Goal: Task Accomplishment & Management: Use online tool/utility

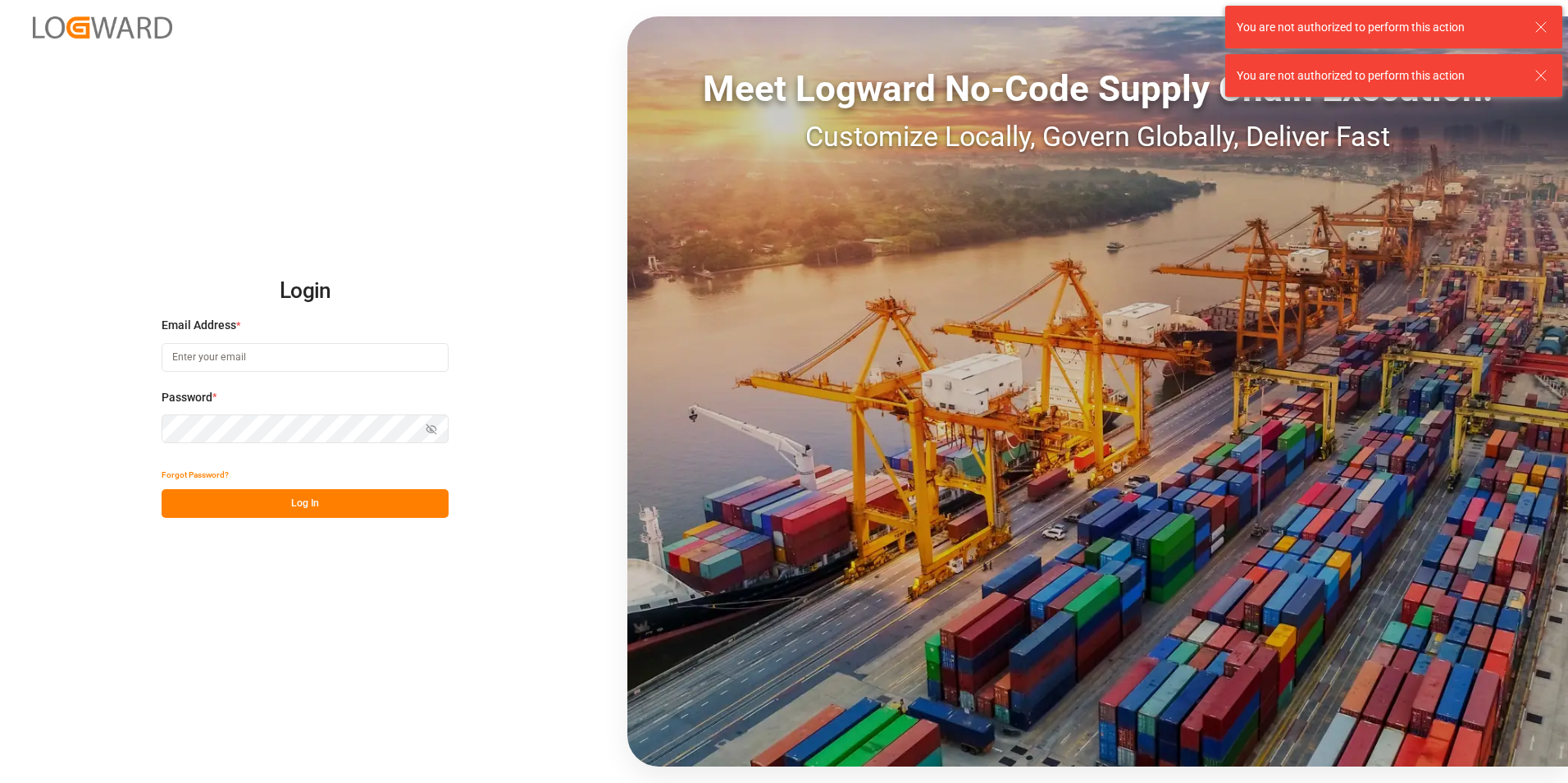
type input "[EMAIL_ADDRESS][DOMAIN_NAME]"
click at [324, 495] on button "Log In" at bounding box center [305, 503] width 287 height 29
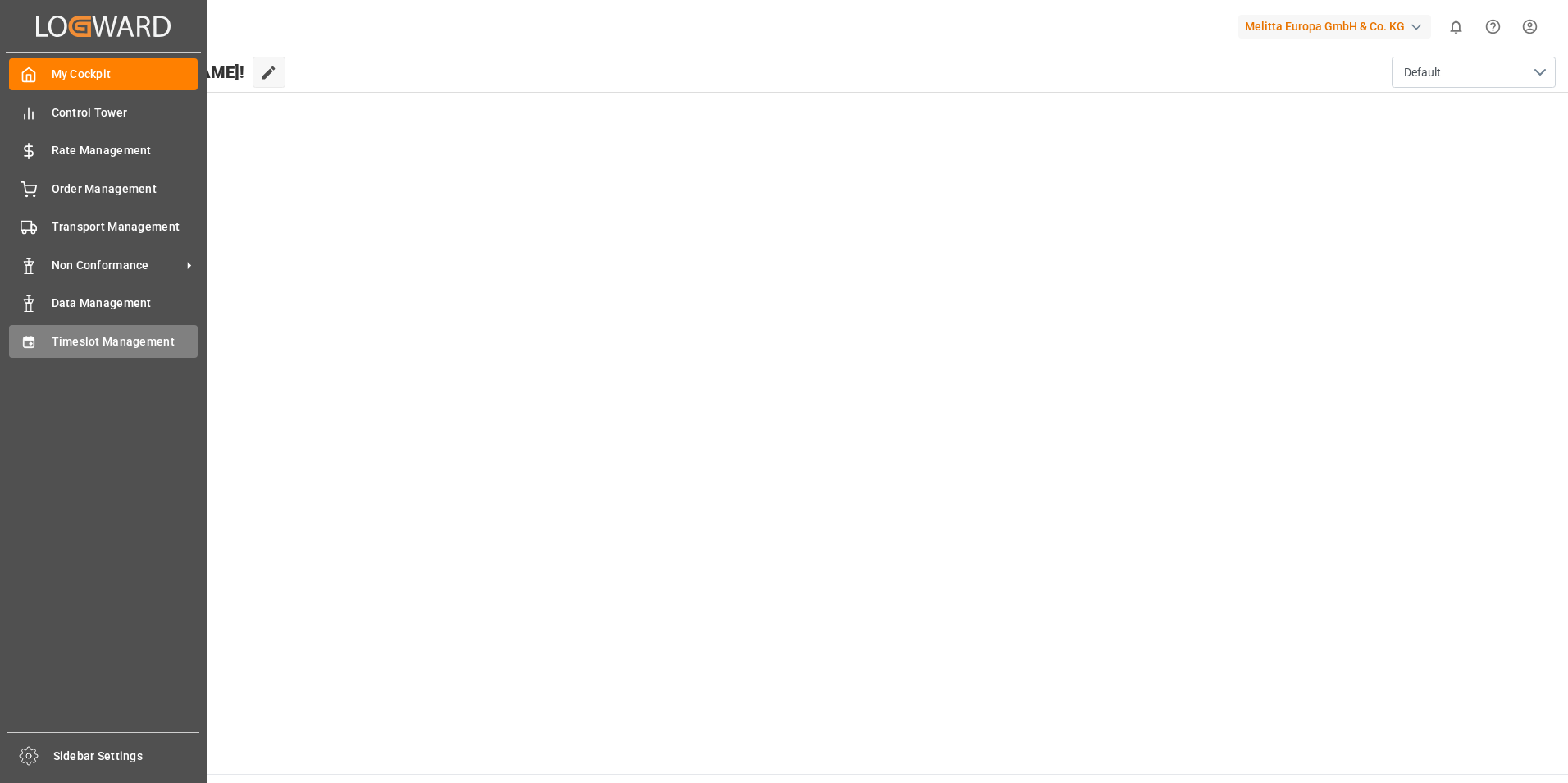
click at [63, 339] on span "Timeslot Management" at bounding box center [125, 341] width 147 height 17
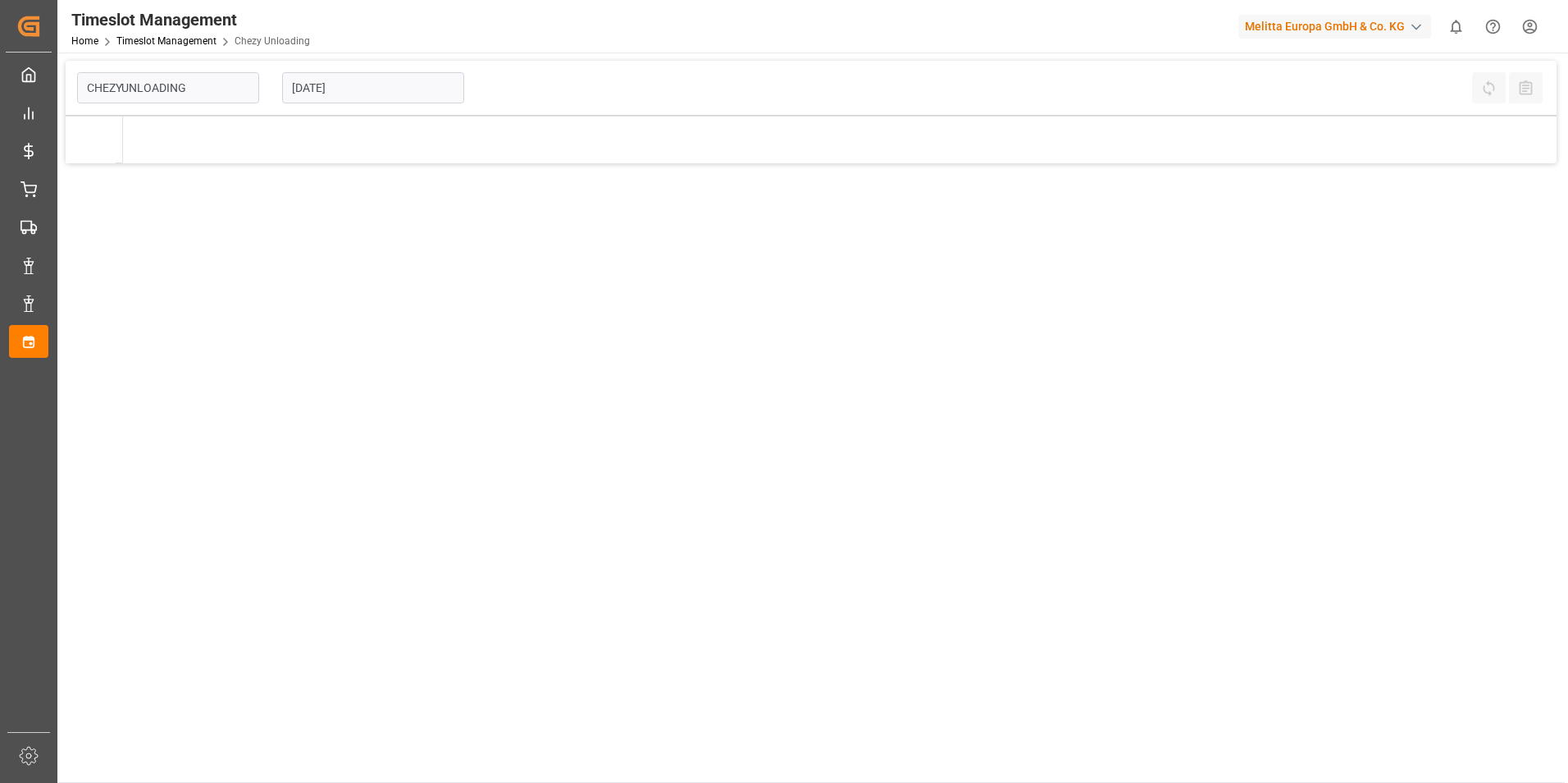
type input "Chezy Unloading"
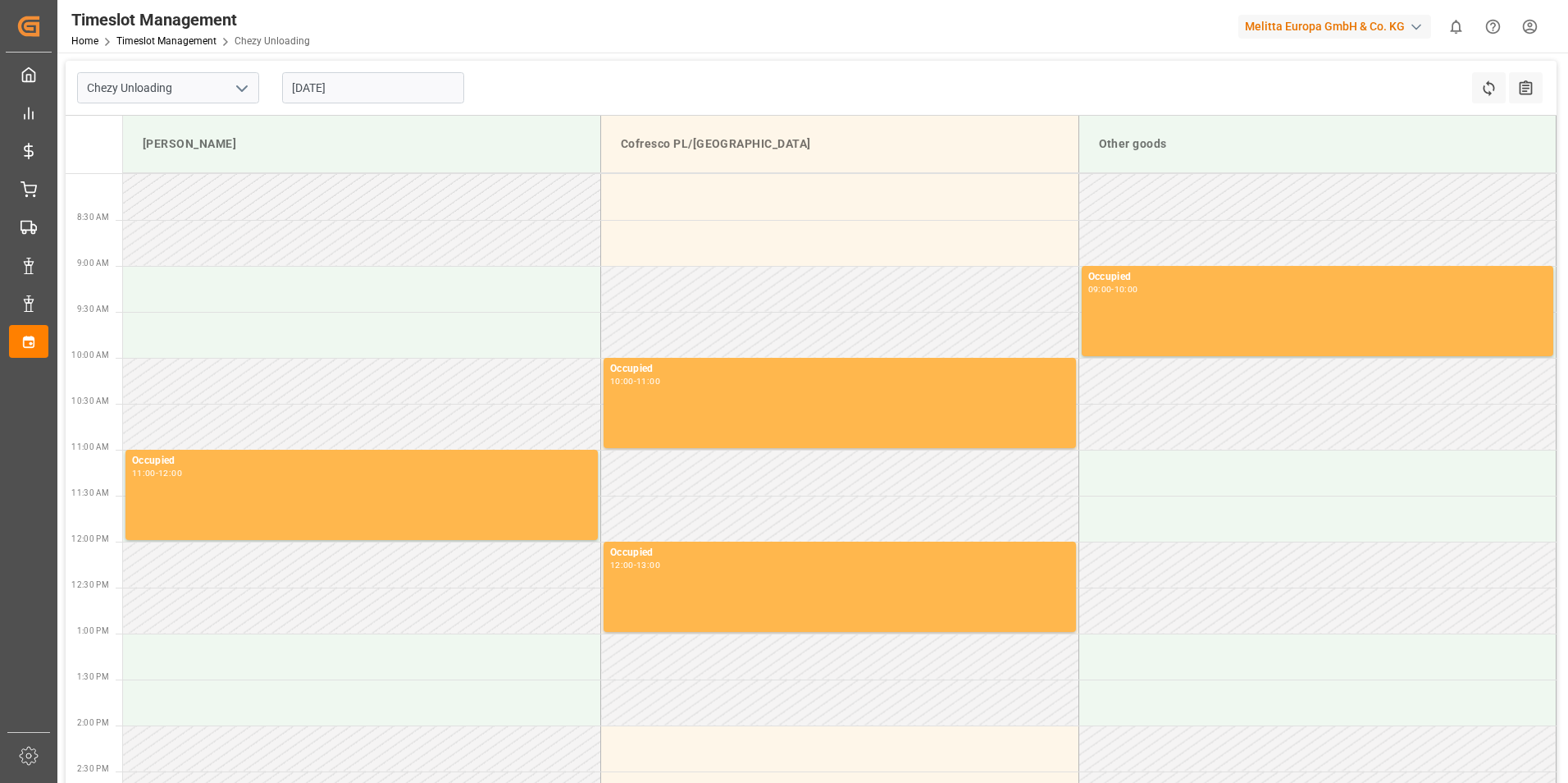
click at [387, 81] on input "[DATE]" at bounding box center [373, 88] width 182 height 31
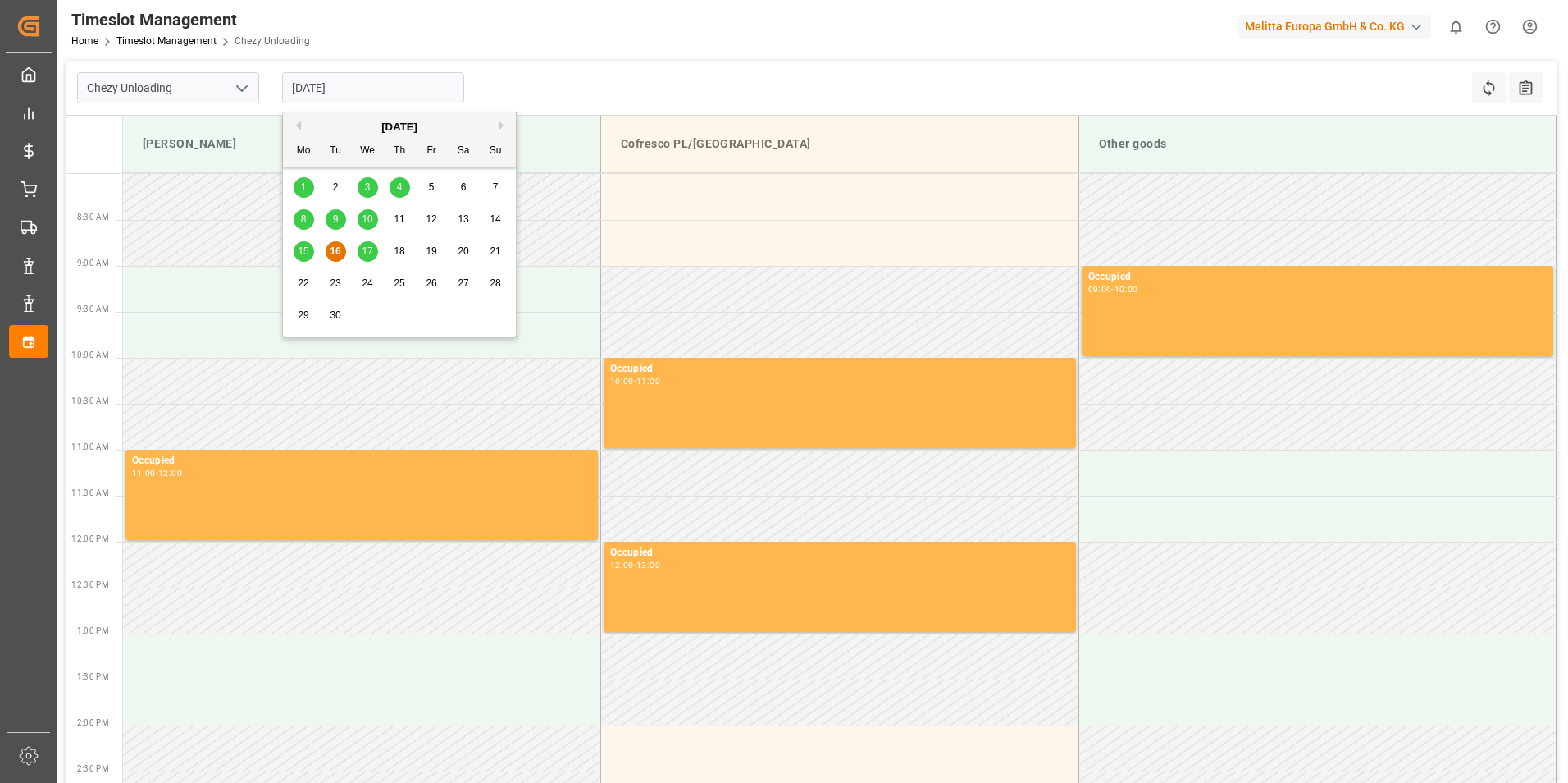
click at [395, 250] on span "18" at bounding box center [399, 250] width 11 height 12
type input "[DATE]"
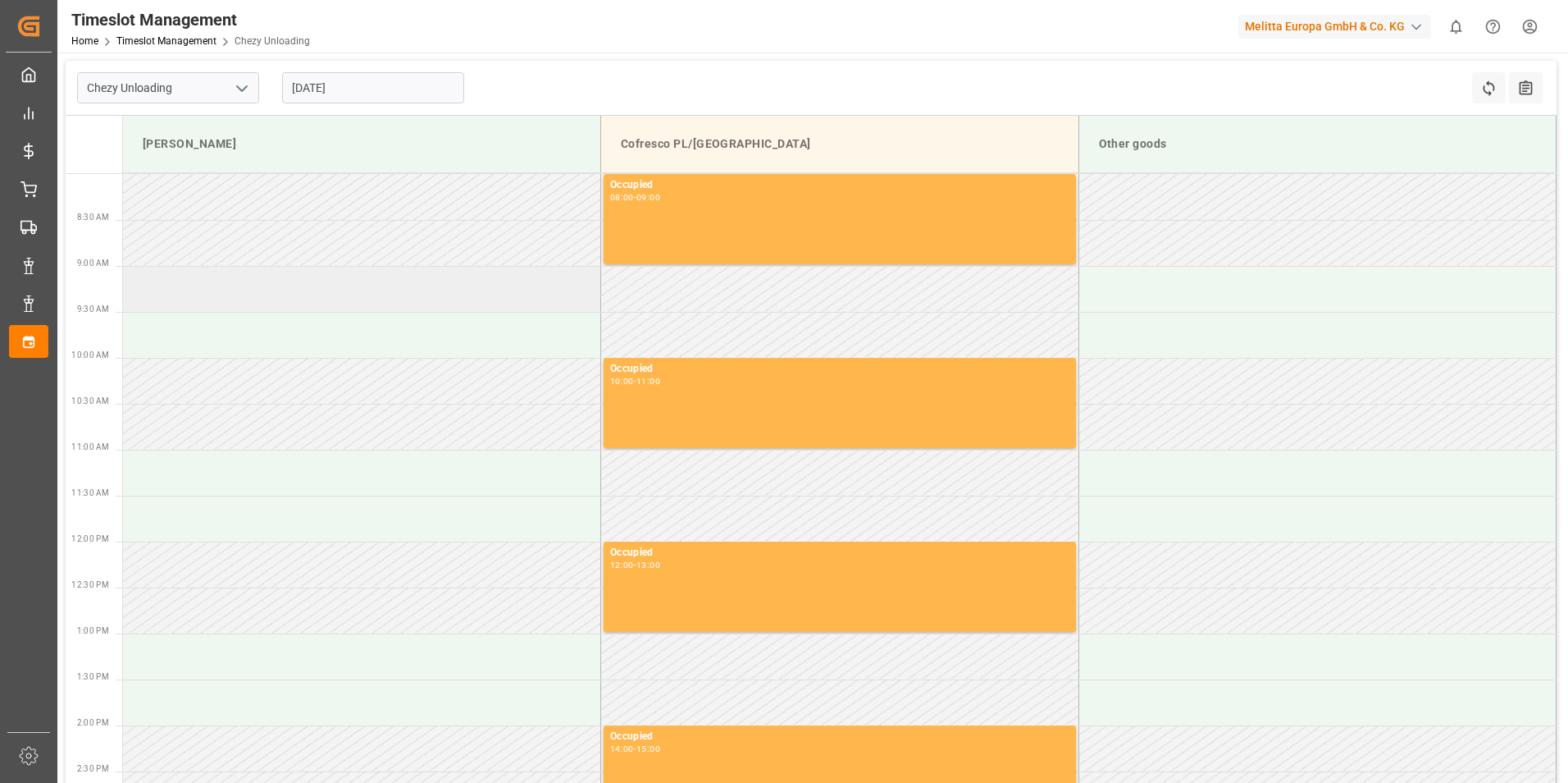
click at [339, 293] on td at bounding box center [362, 288] width 478 height 46
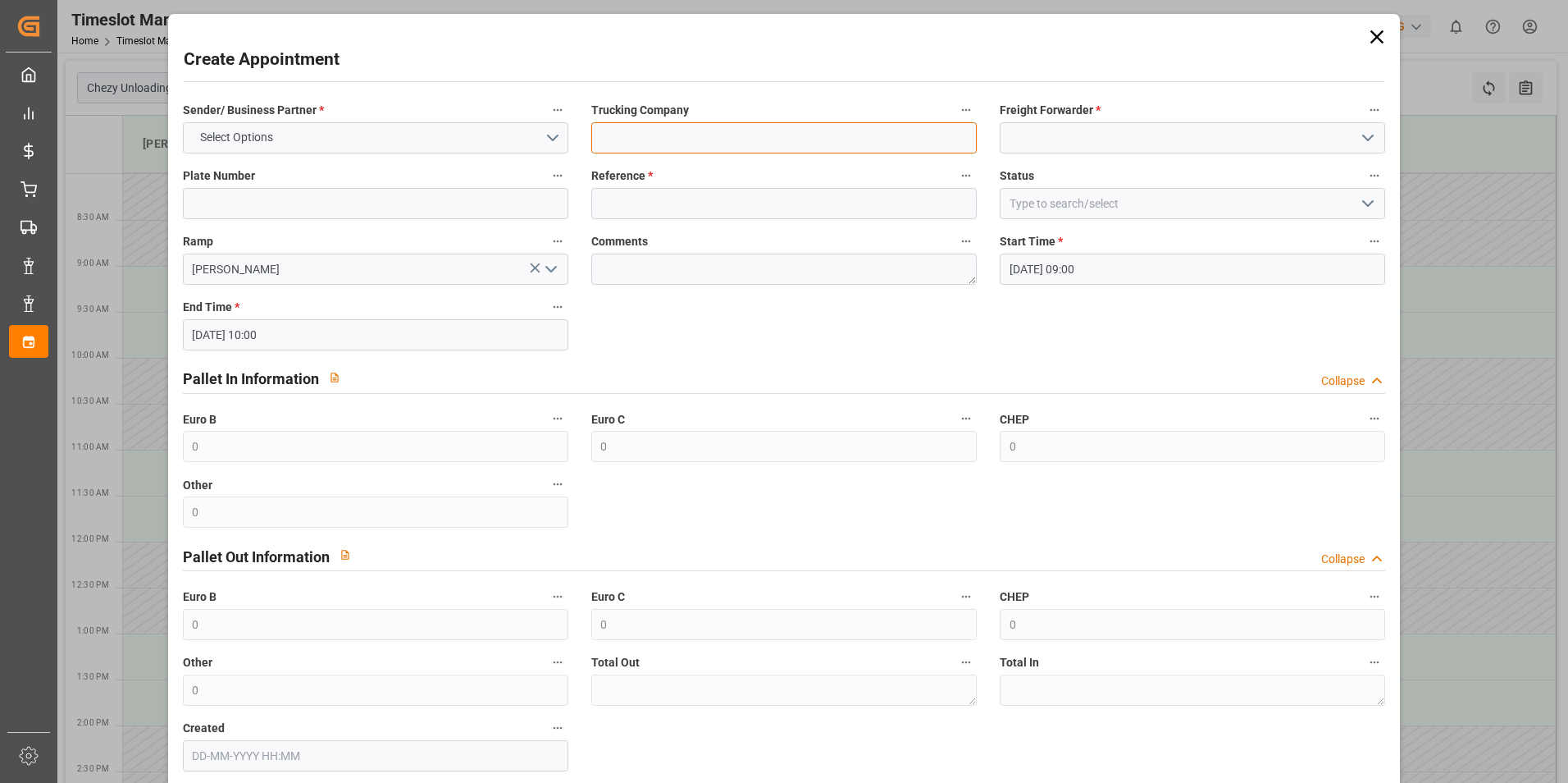
drag, startPoint x: 726, startPoint y: 130, endPoint x: 775, endPoint y: 138, distance: 49.6
click at [726, 130] on input at bounding box center [784, 138] width 385 height 31
type input "skat"
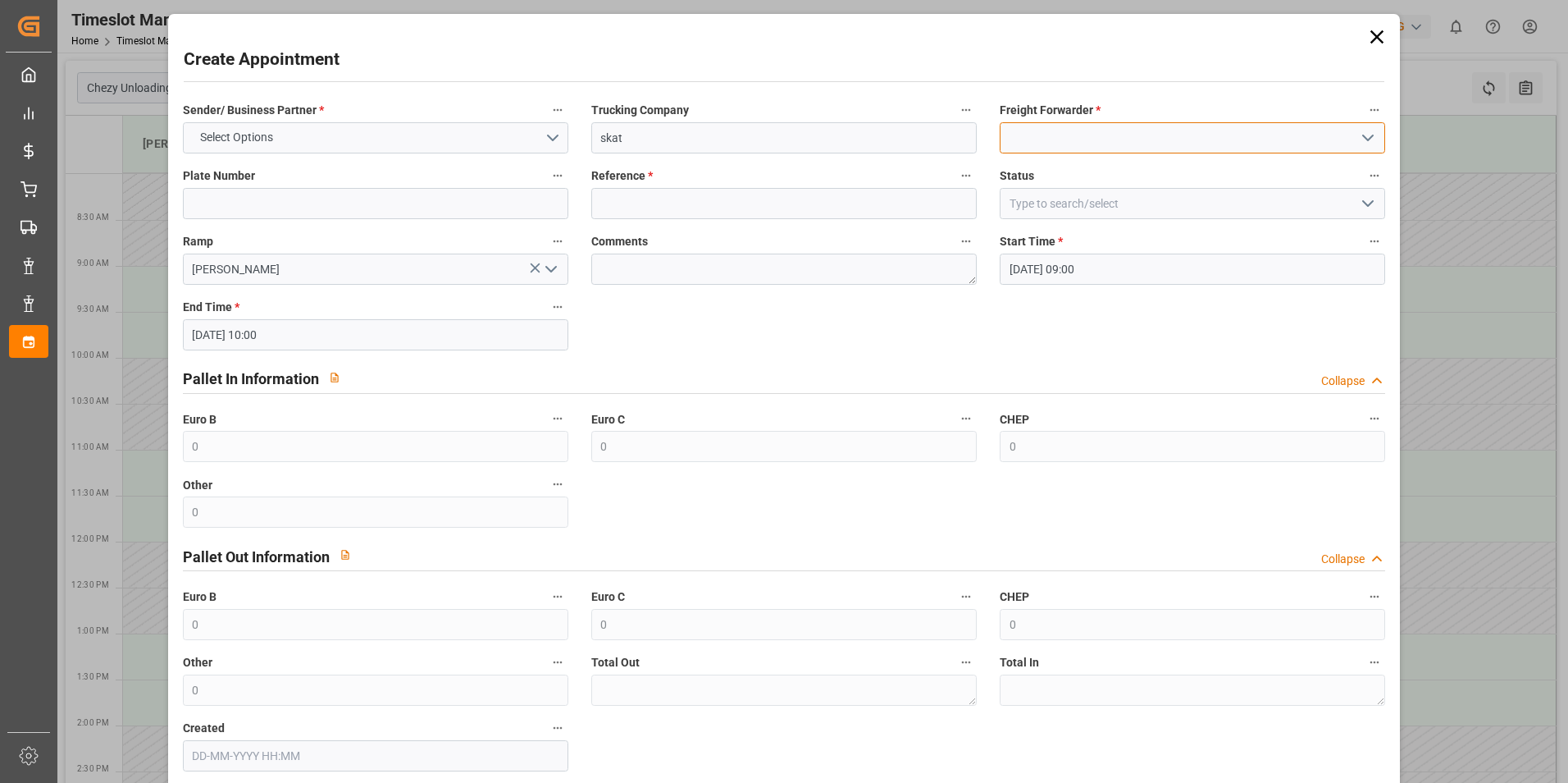
click at [1121, 122] on input at bounding box center [1192, 138] width 385 height 31
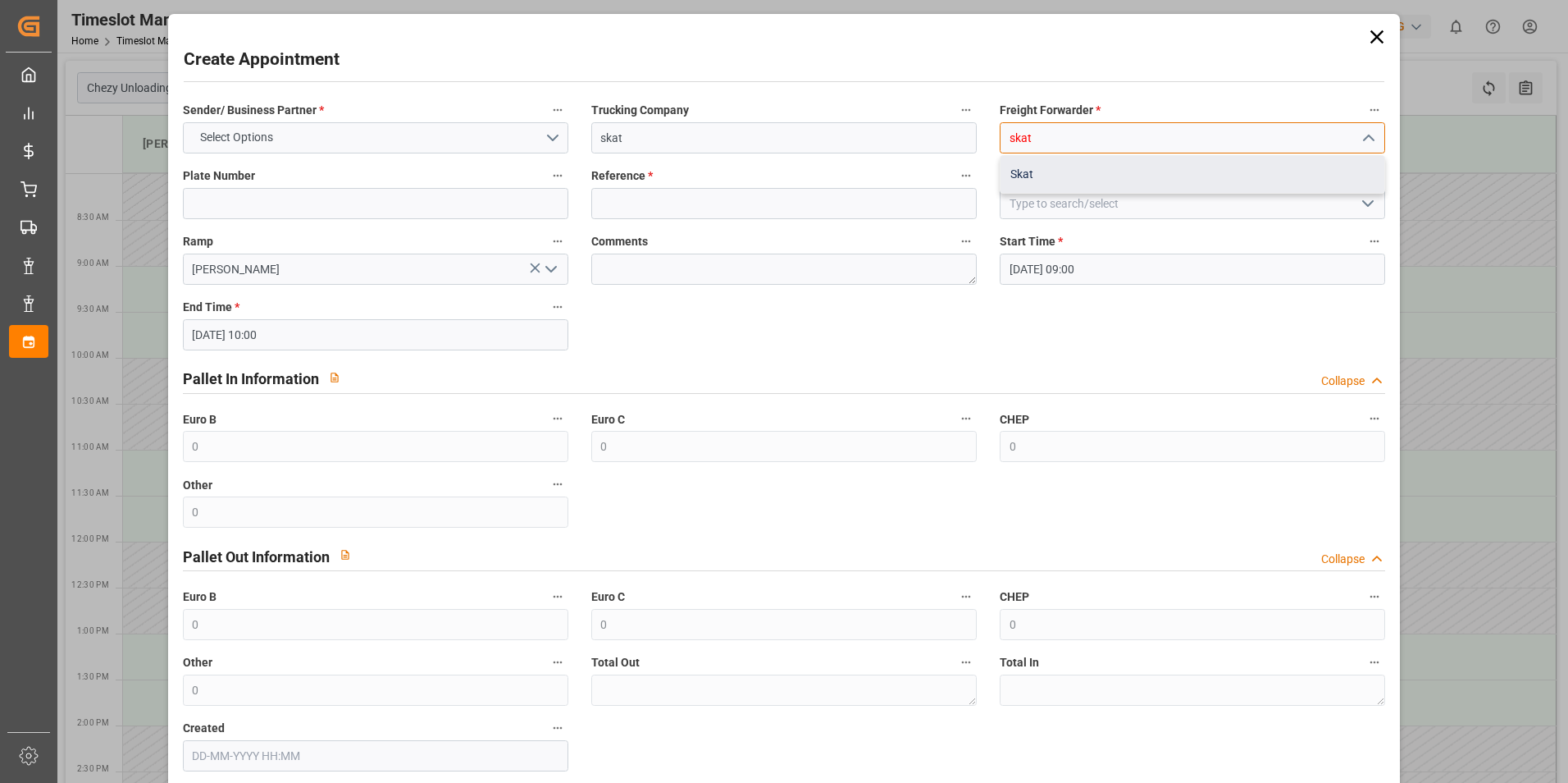
click at [1044, 173] on div "Skat" at bounding box center [1193, 173] width 384 height 37
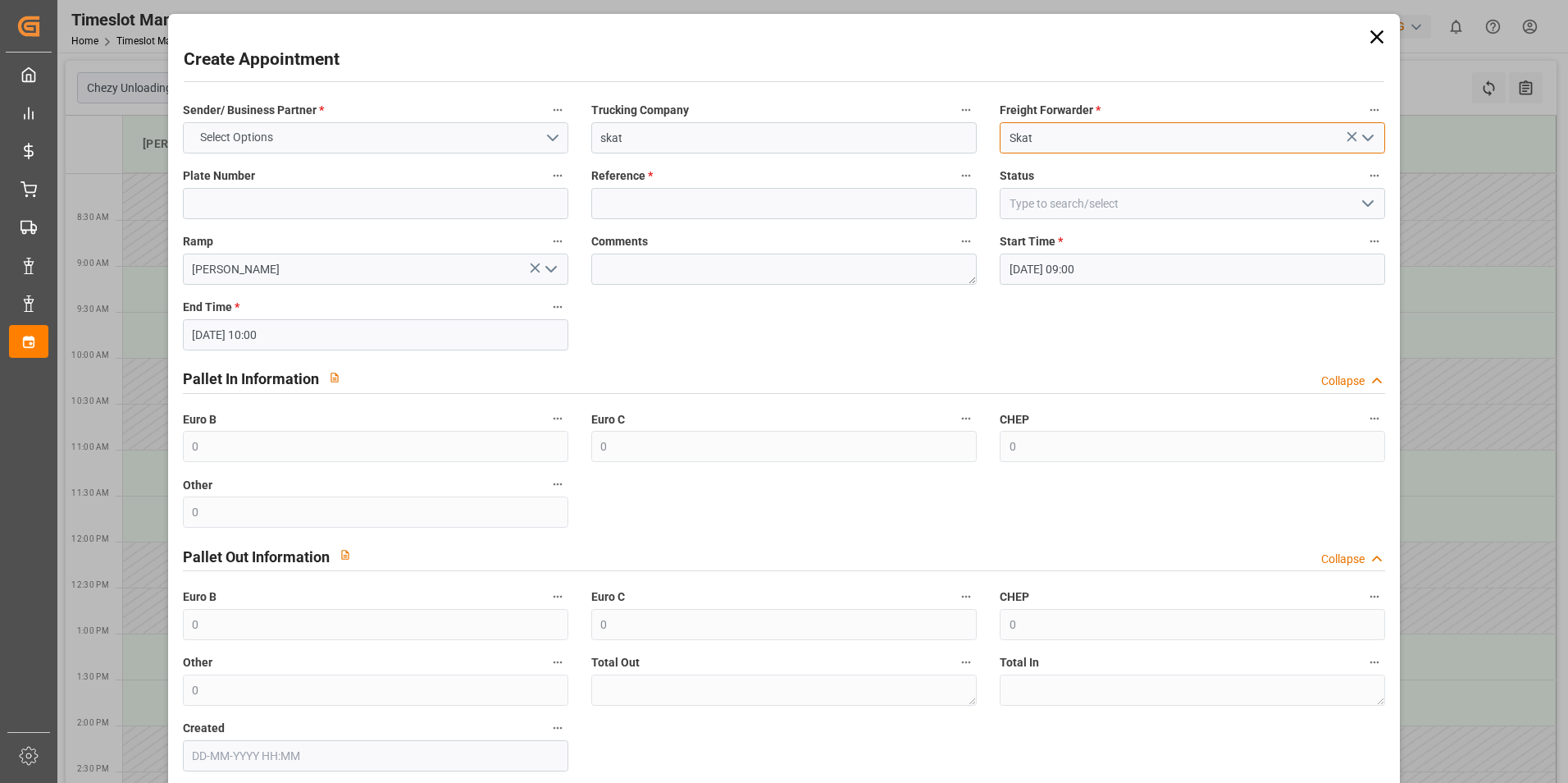
type input "Skat"
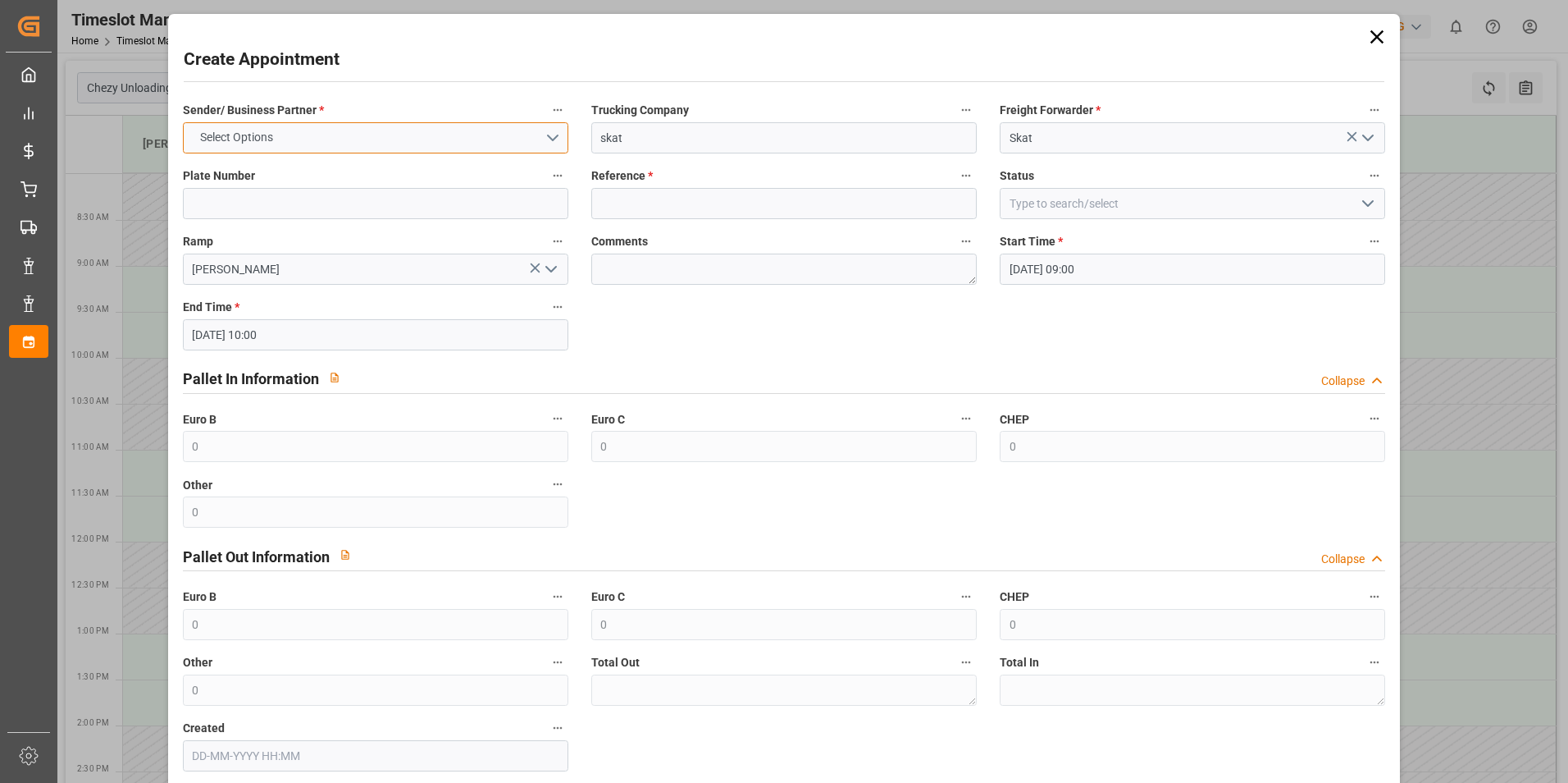
click at [545, 145] on button "Select Options" at bounding box center [375, 138] width 385 height 31
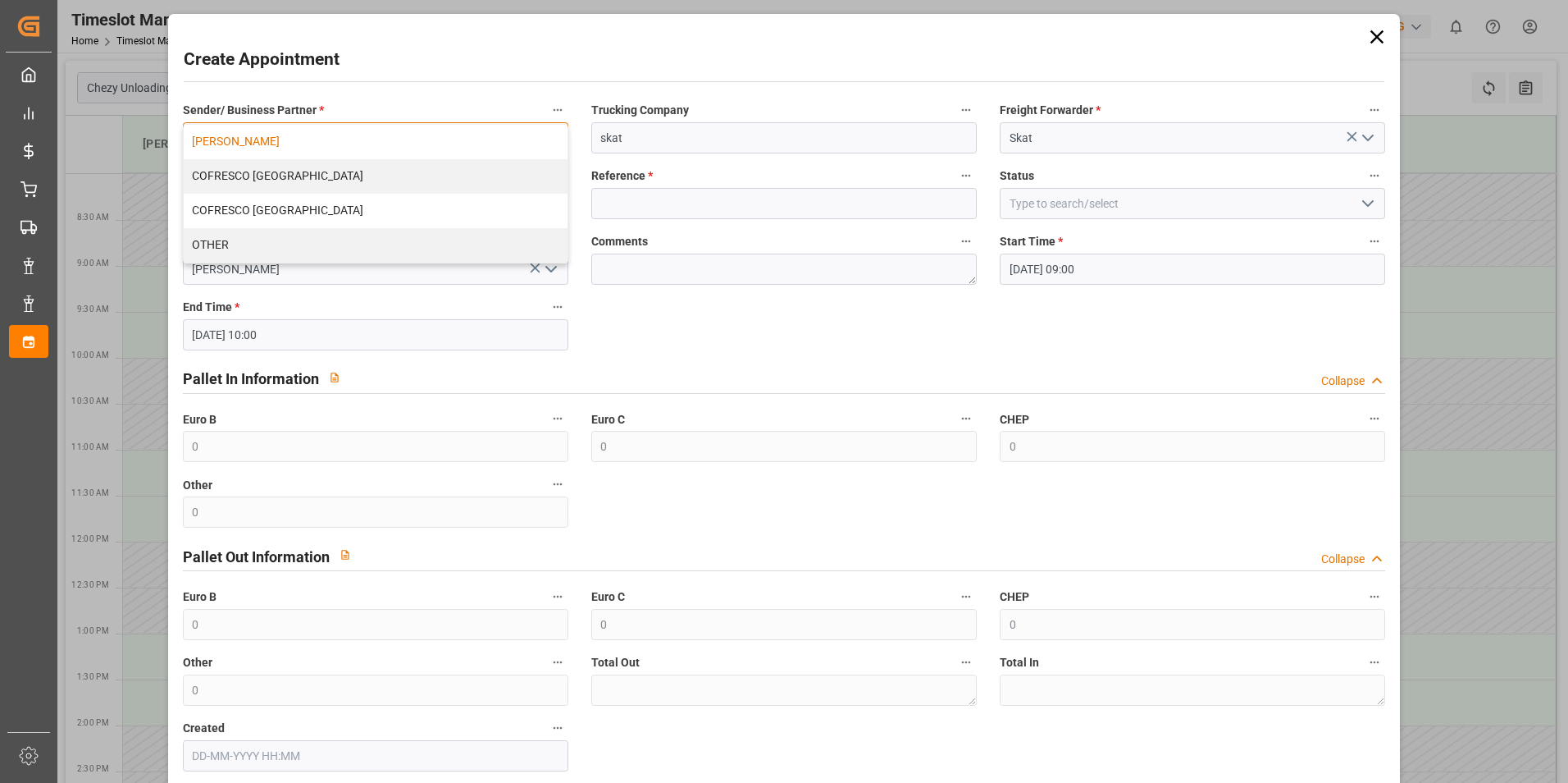
click at [314, 139] on div "[PERSON_NAME]" at bounding box center [376, 142] width 384 height 35
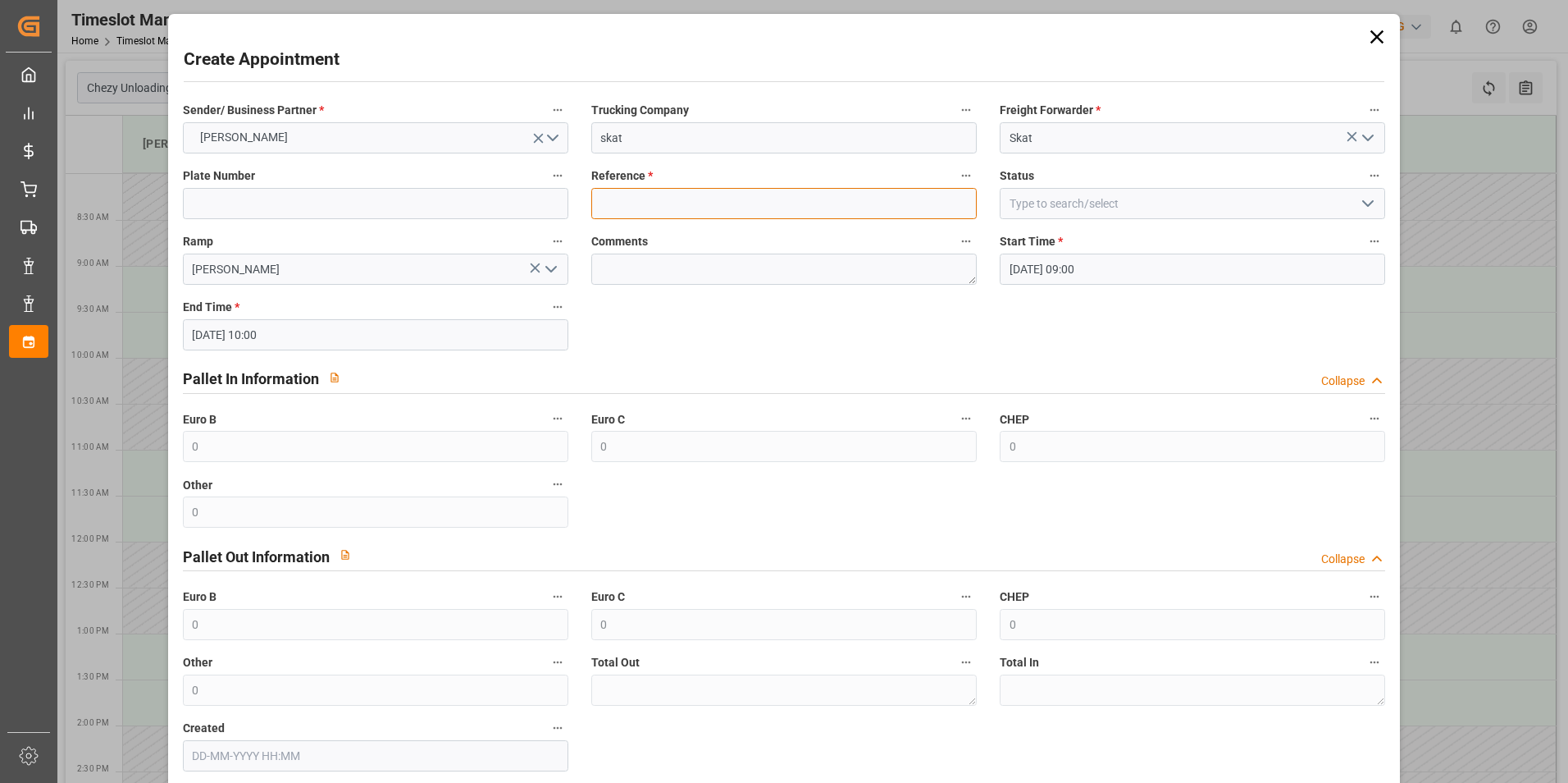
click at [742, 199] on input at bounding box center [784, 203] width 385 height 31
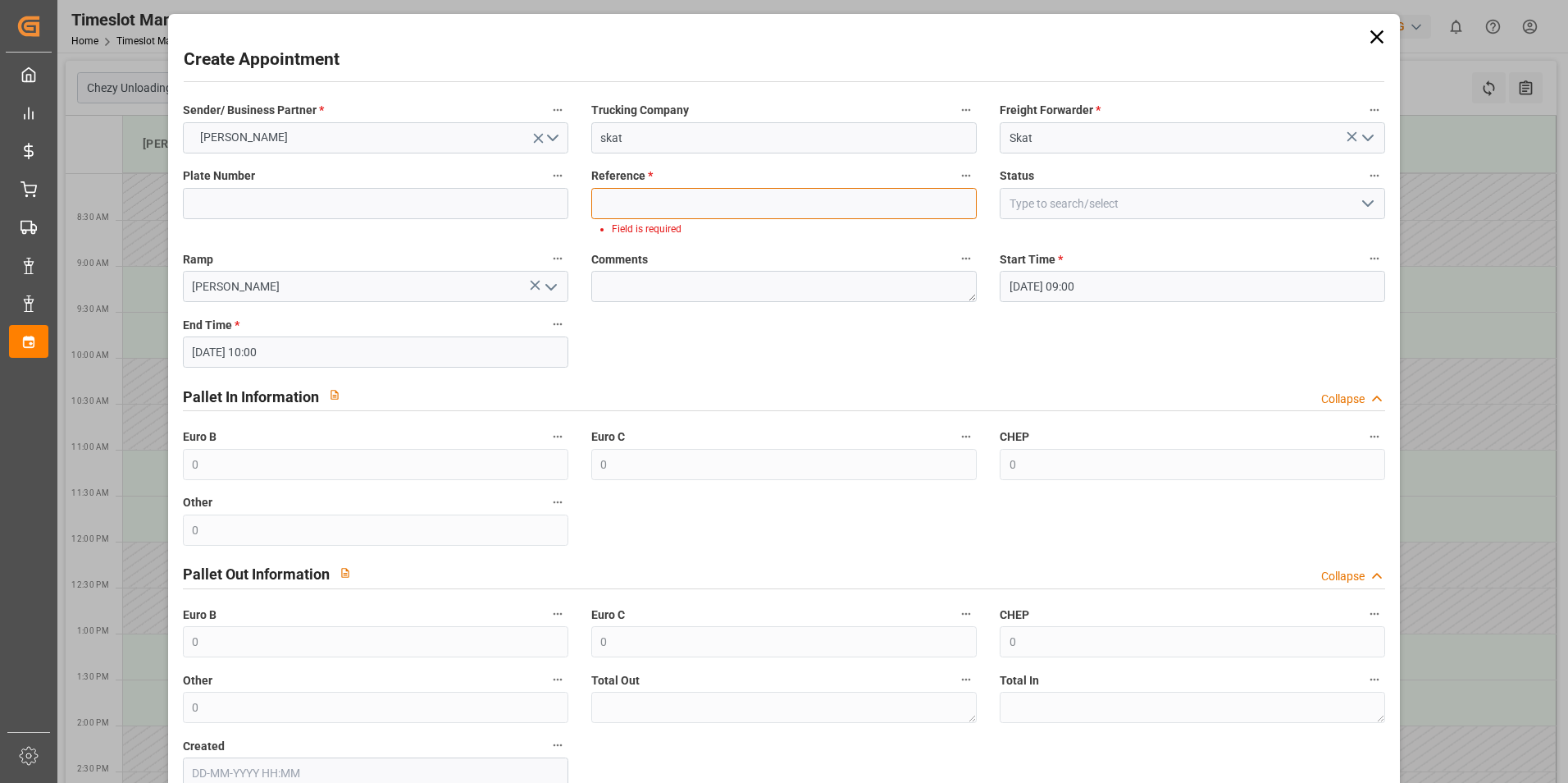
click at [755, 200] on input at bounding box center [784, 203] width 385 height 31
paste input "400052908"
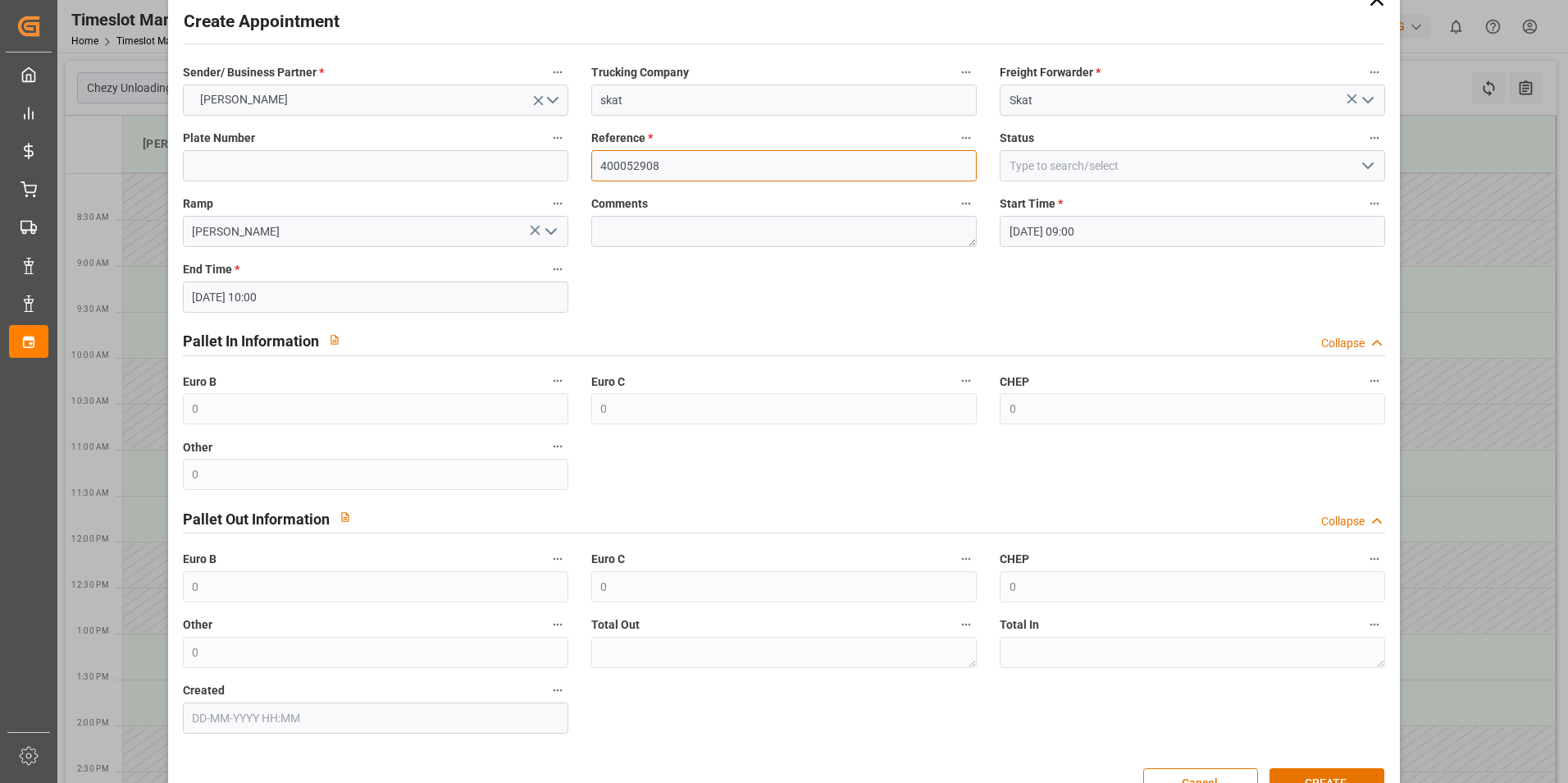
scroll to position [84, 0]
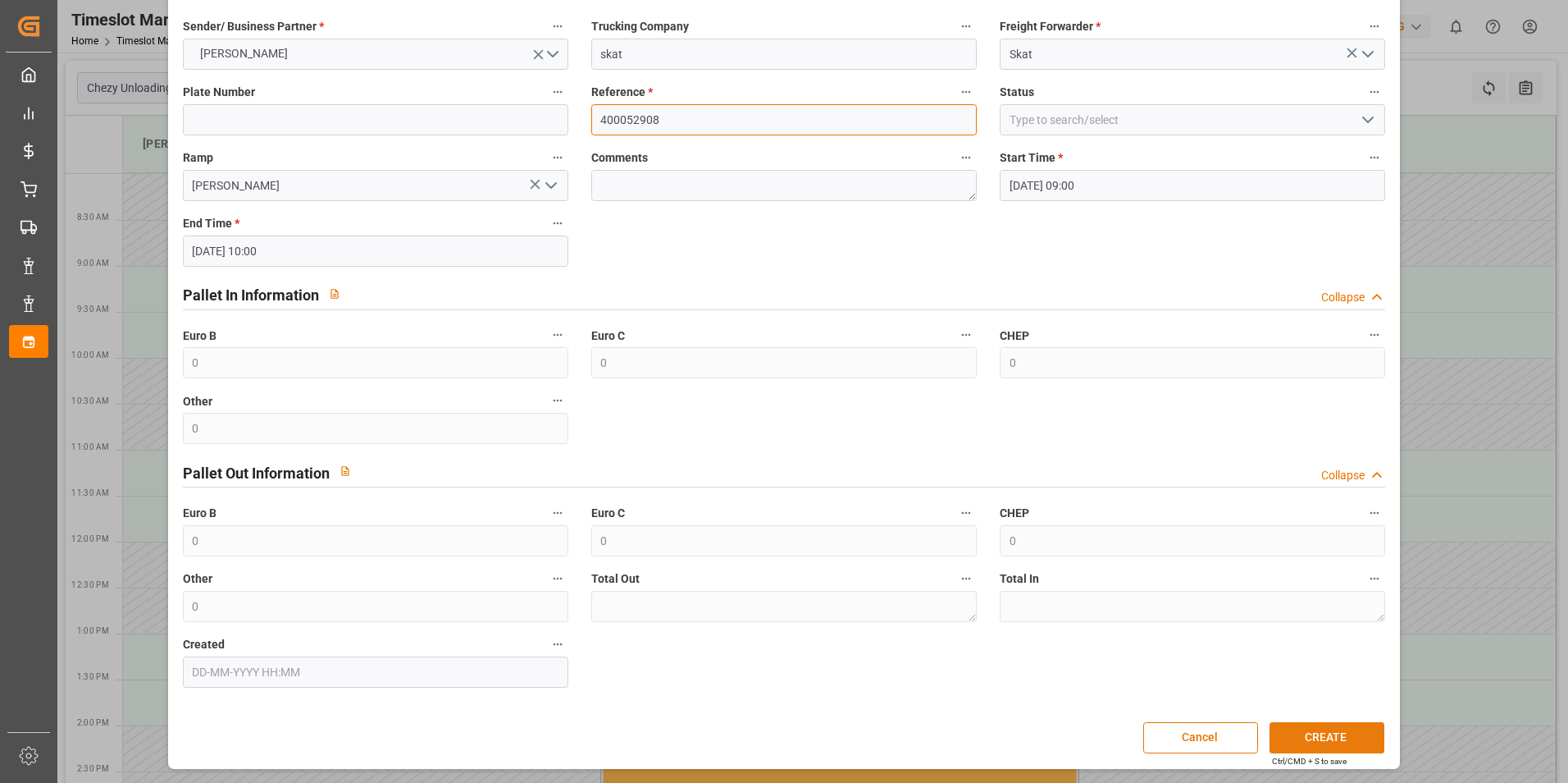
type input "400052908"
click at [1354, 744] on button "CREATE" at bounding box center [1327, 737] width 115 height 31
